Goal: Task Accomplishment & Management: Use online tool/utility

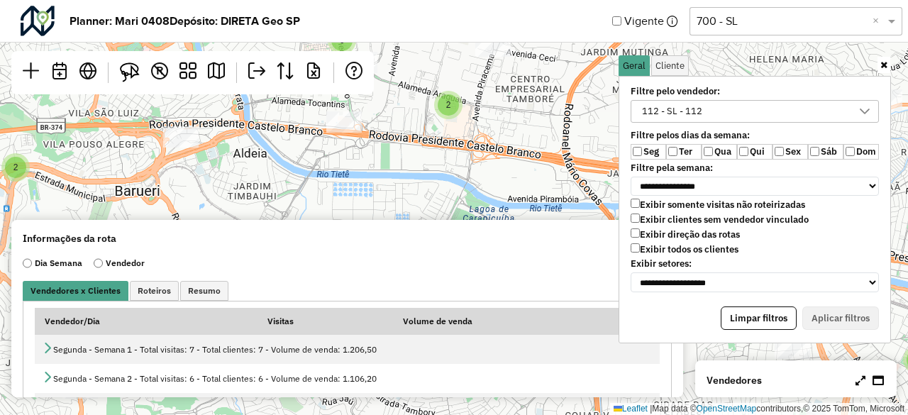
scroll to position [8, 56]
click at [378, 177] on div "2 2 2 3 3 2 2 3 5 7 4 3 2 6 2 2 2 2 2 3 3 3 2 2 5 4 2 2 2 2 2 2 2 4 12 2 8 4 6 …" at bounding box center [454, 207] width 908 height 415
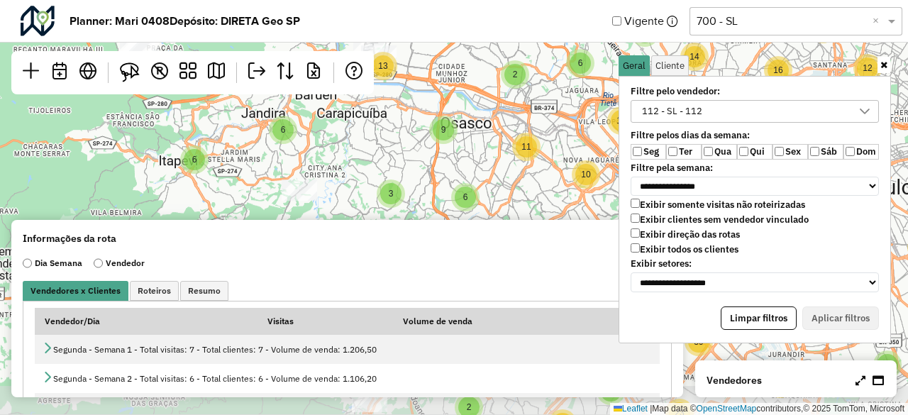
drag, startPoint x: 439, startPoint y: 175, endPoint x: 423, endPoint y: 96, distance: 81.0
click at [423, 96] on div "8 2 2 5 4 4 18 6 3 11 6 3 4 4 7 3 7 2 2 6 4 4 8 2 2 6 2 14 22 12 14 16 21 10 41…" at bounding box center [454, 207] width 908 height 415
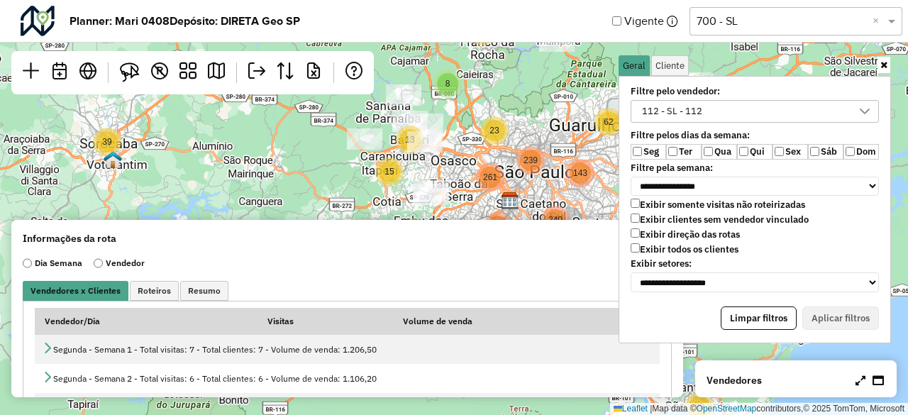
drag, startPoint x: 440, startPoint y: 128, endPoint x: 446, endPoint y: 170, distance: 42.2
click at [446, 170] on div "9 2 4 5 3 2 2 27 4 2 20 14 16 2 6 96 9 33 2 12 17 3 3 5 3 12 3 28 10 4 2 62 11 …" at bounding box center [454, 207] width 908 height 415
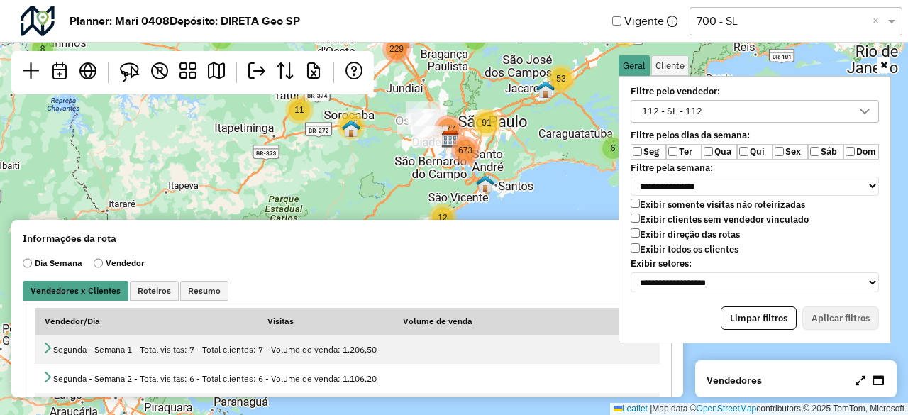
drag, startPoint x: 464, startPoint y: 152, endPoint x: 454, endPoint y: 128, distance: 26.7
click at [454, 128] on span "577" at bounding box center [448, 129] width 14 height 10
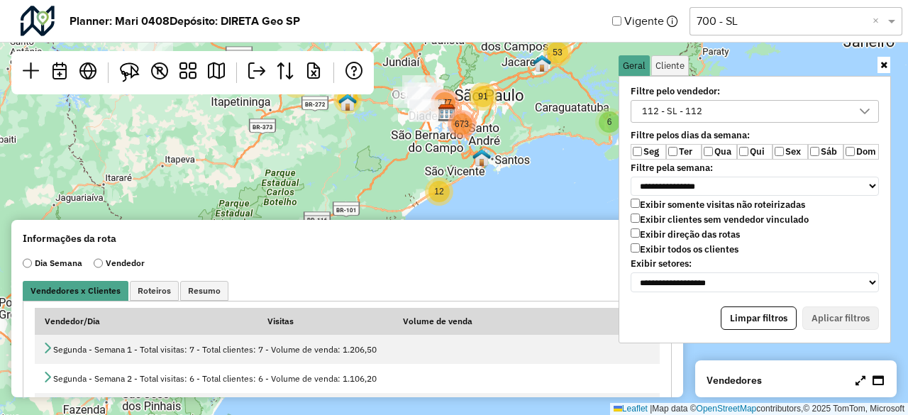
drag, startPoint x: 529, startPoint y: 151, endPoint x: 531, endPoint y: 140, distance: 11.5
click at [531, 140] on div "2 8 6 5 18 3 4 57 6 2 2 23 5 21 12 9 8 2 9 2 23 8 13 8 4 30 4 229 11 3 53 6 91 …" at bounding box center [454, 207] width 908 height 415
click at [504, 174] on div "2 8 6 5 18 3 4 57 6 2 2 23 5 21 12 9 8 2 9 2 23 8 13 8 4 30 4 229 11 3 53 6 91 …" at bounding box center [454, 207] width 908 height 415
click at [534, 160] on div "2 8 6 5 18 3 4 57 6 2 2 23 5 21 12 9 8 2 9 2 23 8 13 8 4 30 4 229 11 3 53 6 91 …" at bounding box center [454, 207] width 908 height 415
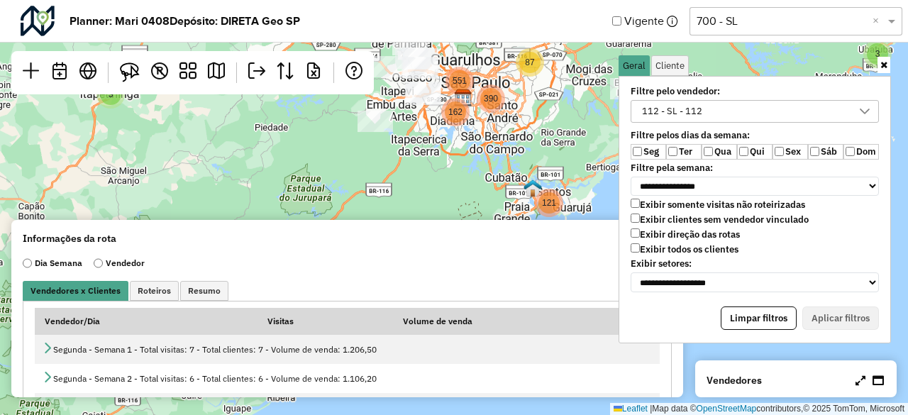
click at [587, 232] on div "Informações da rota" at bounding box center [347, 238] width 649 height 14
click at [887, 65] on icon at bounding box center [883, 64] width 7 height 9
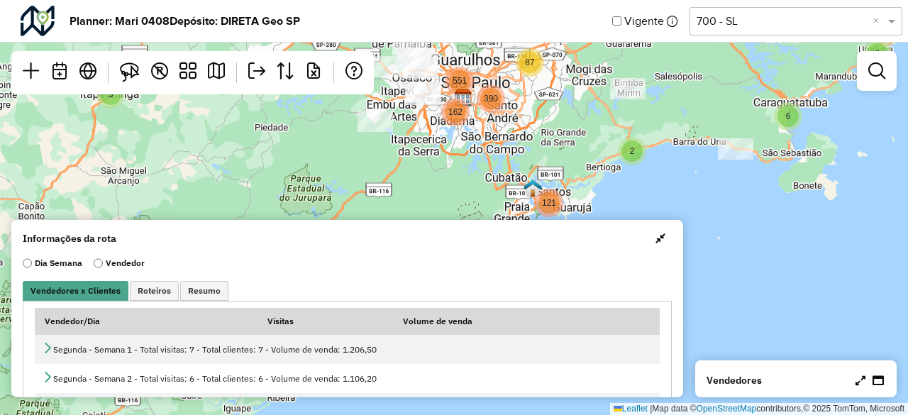
click at [655, 240] on span "button" at bounding box center [660, 238] width 10 height 11
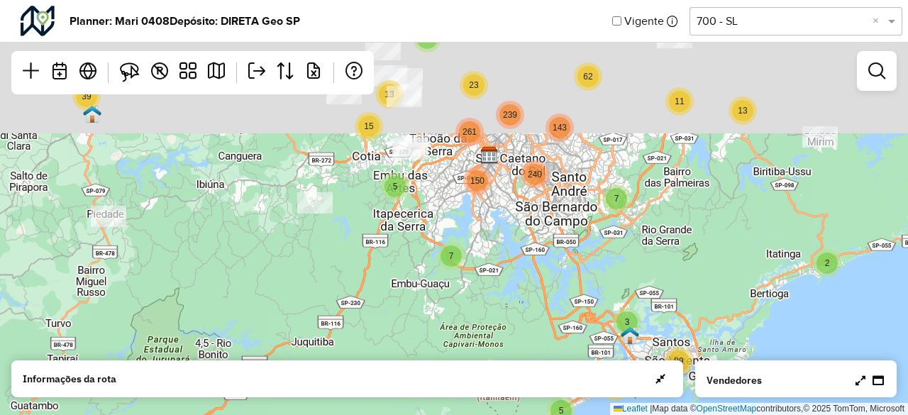
drag, startPoint x: 466, startPoint y: 176, endPoint x: 494, endPoint y: 364, distance: 190.0
click at [494, 364] on hb-planner "Planner: Mari 0408 Depósito: DIRETA Geo SP Vigente Selecione uma opção 700 - SL…" at bounding box center [454, 207] width 908 height 415
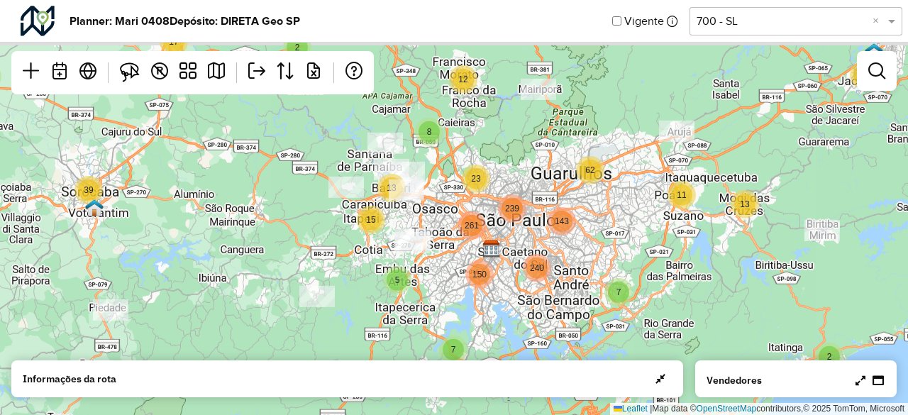
drag, startPoint x: 503, startPoint y: 267, endPoint x: 501, endPoint y: 350, distance: 83.0
click at [501, 350] on div "5 2 2 2 96 9 33 2 12 17 3 3 5 3 12 3 28 10 4 2 62 11 13 2 5 12 8 13 23 239 15 2…" at bounding box center [454, 207] width 908 height 415
